Goal: Transaction & Acquisition: Subscribe to service/newsletter

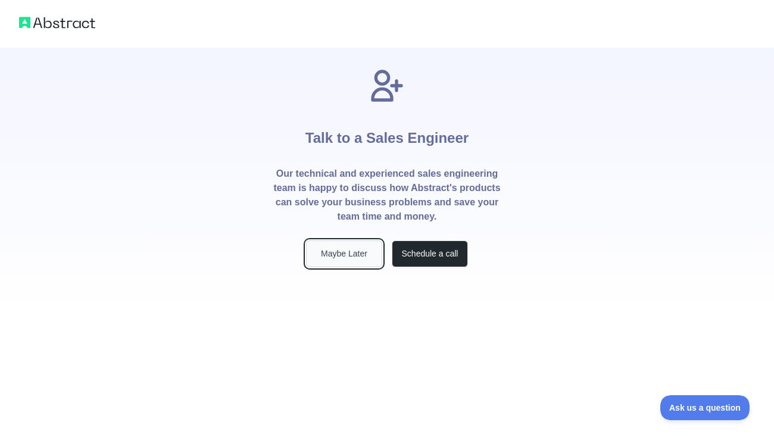
click at [359, 261] on button "Maybe Later" at bounding box center [344, 253] width 76 height 27
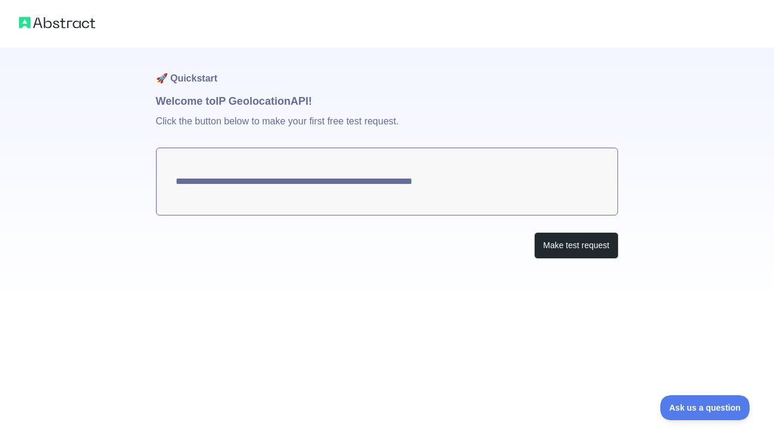
click at [417, 179] on textarea "**********" at bounding box center [387, 182] width 462 height 68
click at [422, 178] on textarea "**********" at bounding box center [387, 182] width 462 height 68
click at [569, 246] on button "Make test request" at bounding box center [576, 245] width 84 height 27
